Goal: Task Accomplishment & Management: Manage account settings

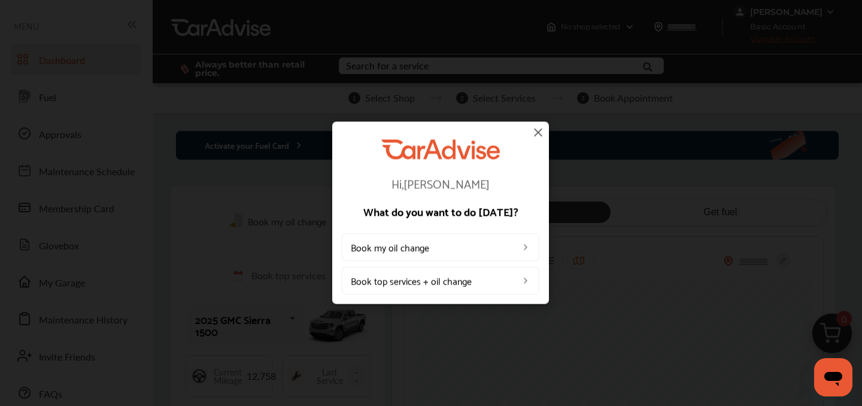
click at [543, 132] on img at bounding box center [538, 132] width 14 height 14
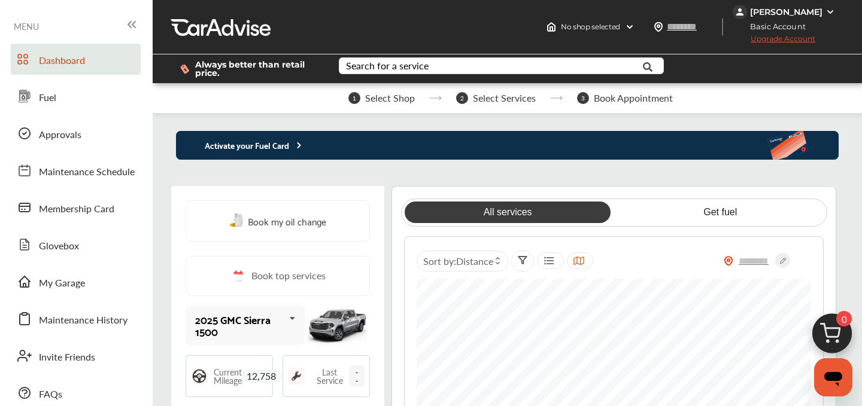
click at [276, 151] on p "Activate your Fuel Card" at bounding box center [240, 145] width 128 height 14
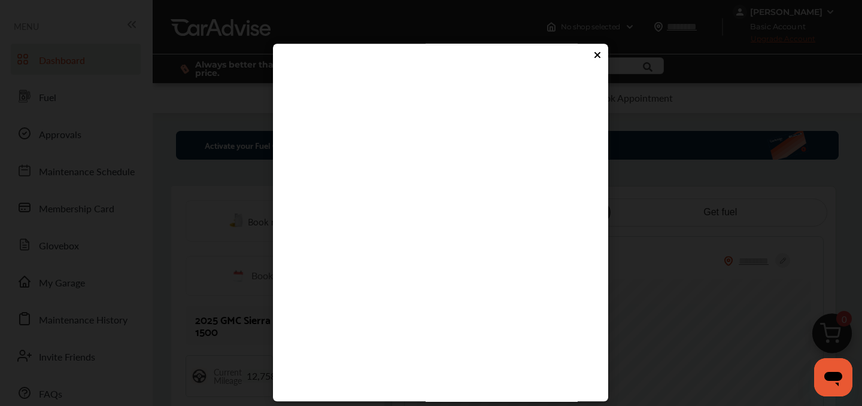
click at [348, 287] on flutter-view at bounding box center [440, 254] width 311 height 359
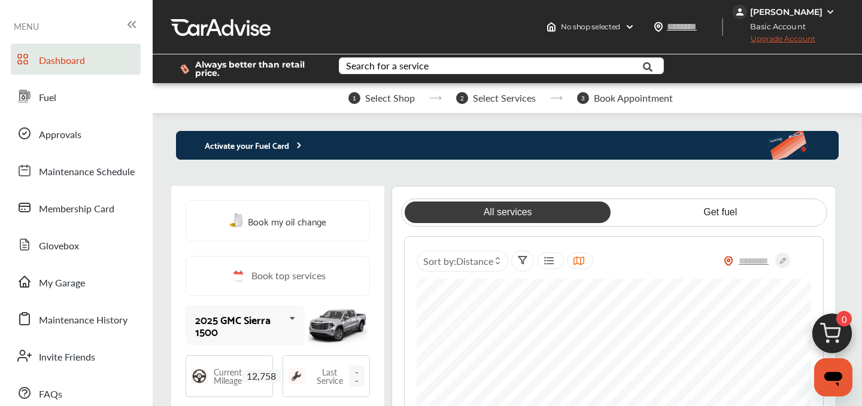
click at [272, 144] on p "Activate your Fuel Card" at bounding box center [240, 145] width 128 height 14
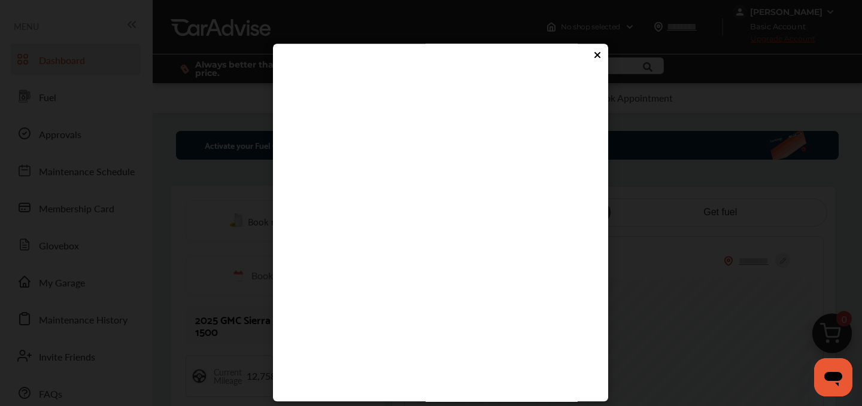
click at [354, 296] on flutter-view at bounding box center [440, 254] width 311 height 359
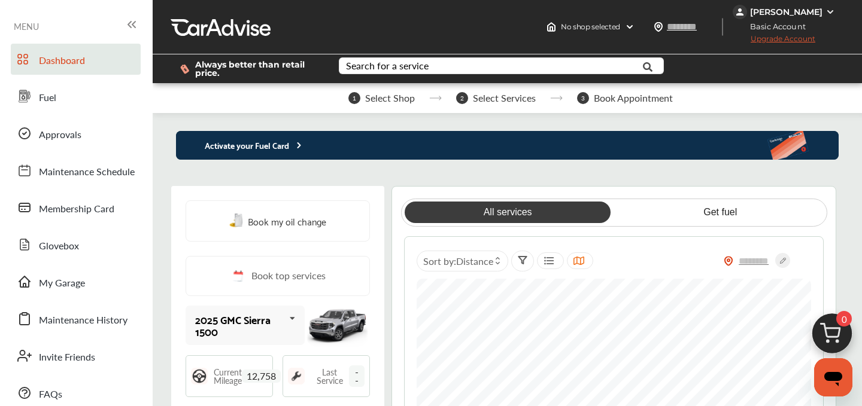
click at [242, 151] on p "Activate your Fuel Card" at bounding box center [240, 145] width 128 height 14
click at [257, 151] on p "Activate your Fuel Card" at bounding box center [240, 145] width 128 height 14
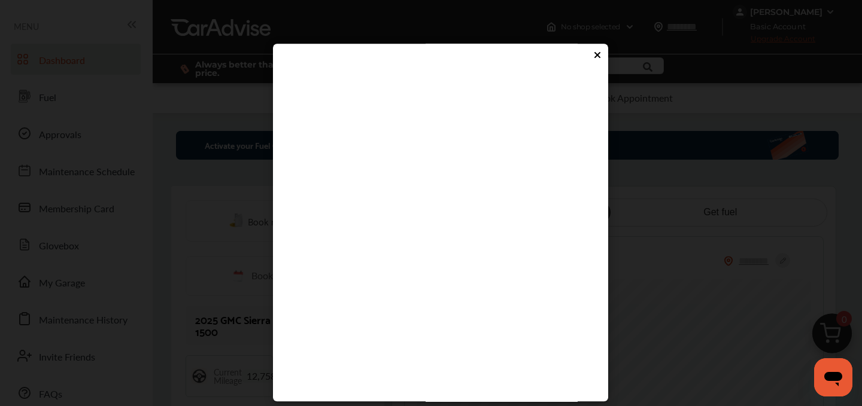
click at [354, 289] on flutter-view at bounding box center [440, 254] width 311 height 359
type input "****"
click at [436, 334] on flutter-view "****" at bounding box center [440, 254] width 311 height 359
click at [600, 47] on div at bounding box center [440, 53] width 335 height 19
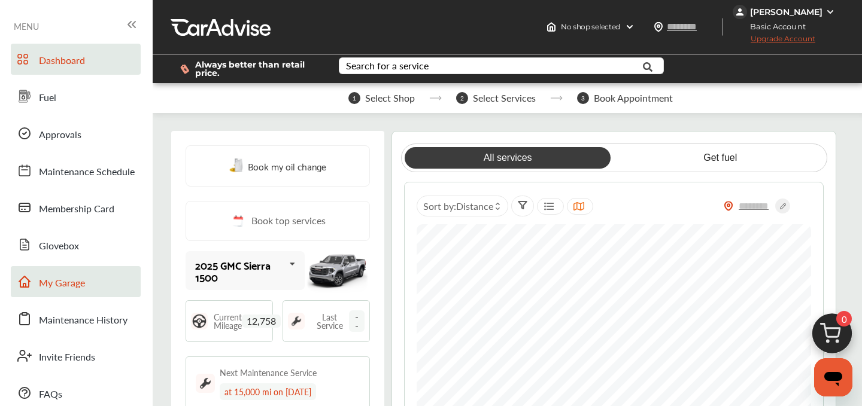
click at [66, 279] on span "My Garage" at bounding box center [62, 284] width 46 height 16
